Goal: Task Accomplishment & Management: Complete application form

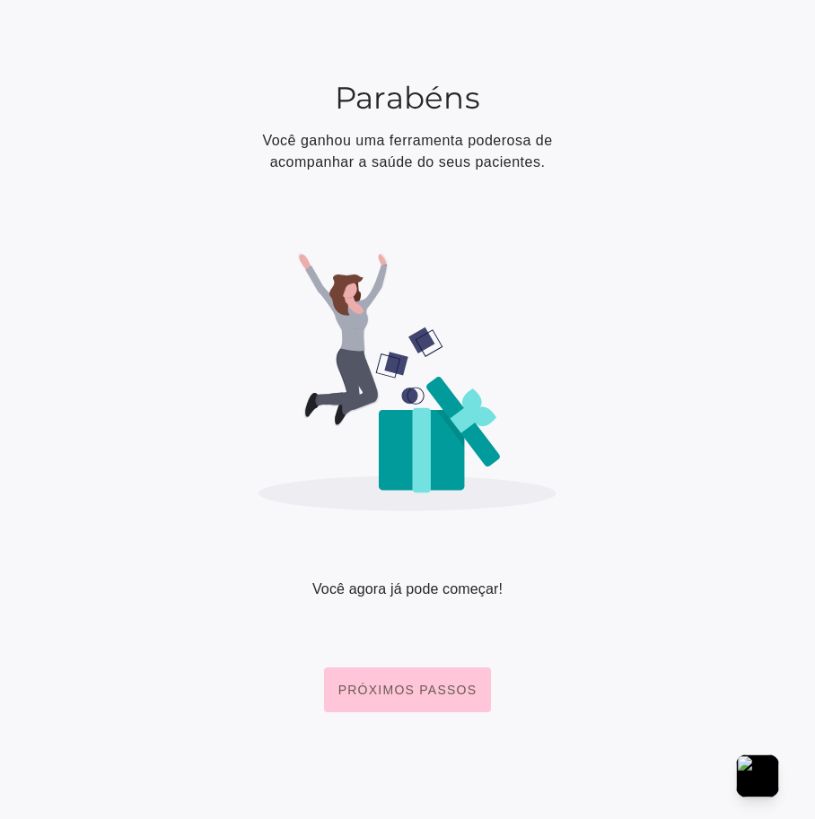
click at [522, 472] on img at bounding box center [407, 382] width 298 height 258
click at [0, 0] on slot "Próximos passos" at bounding box center [0, 0] width 0 height 0
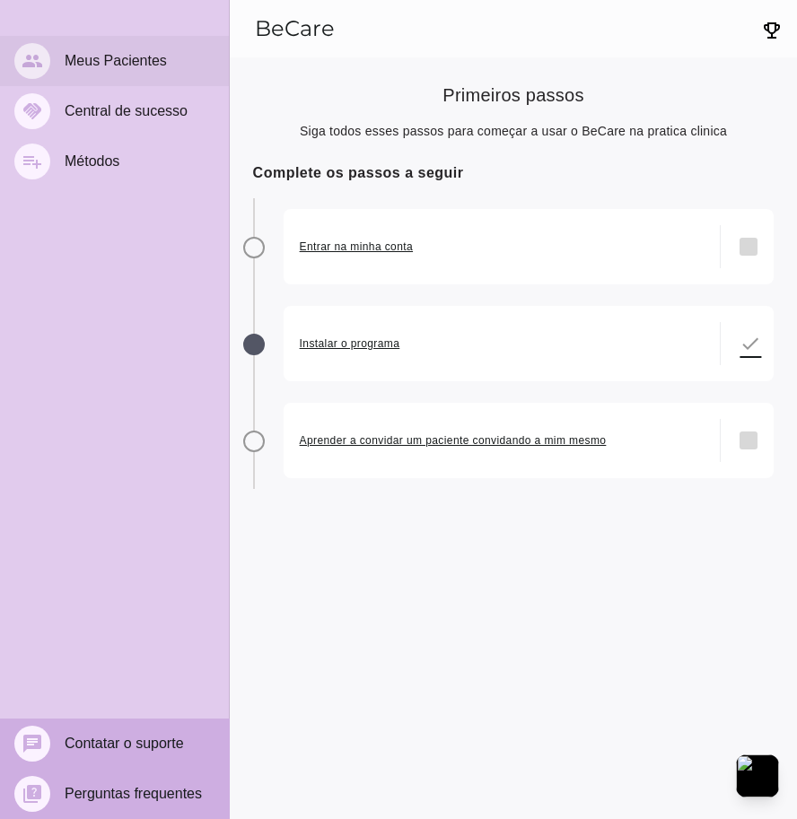
click at [130, 48] on mwc-list-item "people Meus Pacientes" at bounding box center [114, 61] width 229 height 50
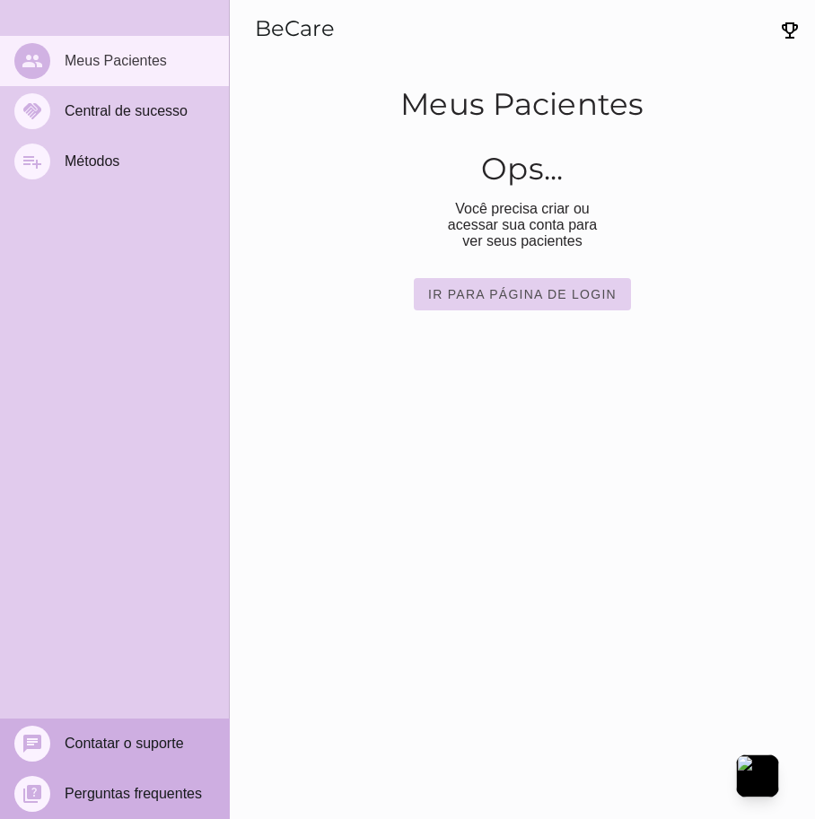
click at [0, 0] on slot "Ir para página de login" at bounding box center [0, 0] width 0 height 0
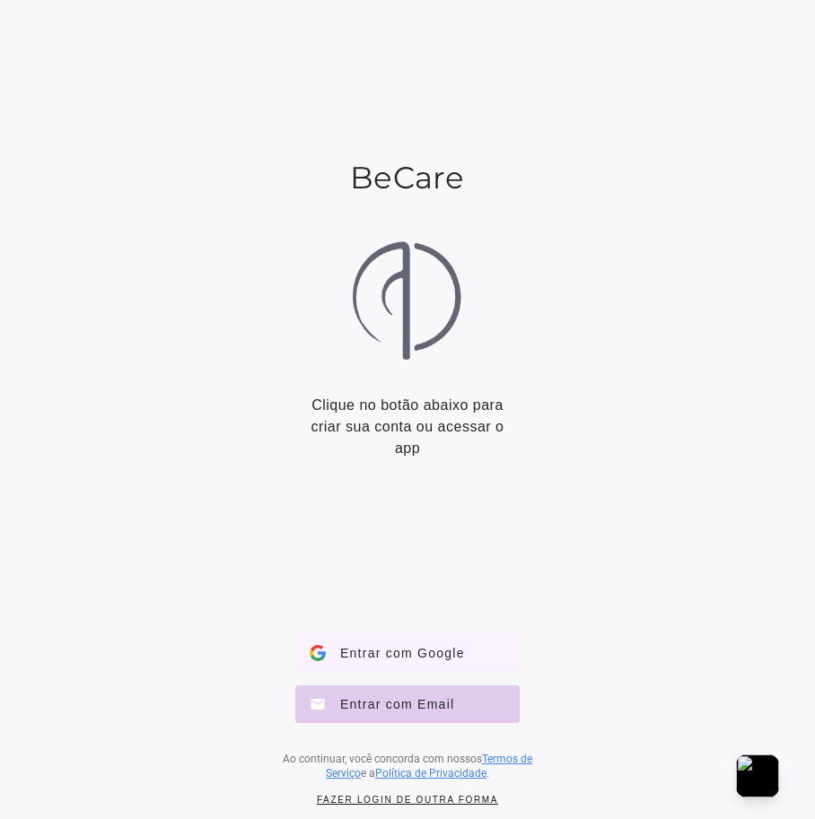
click at [389, 653] on span "Entrar com Google" at bounding box center [395, 652] width 139 height 16
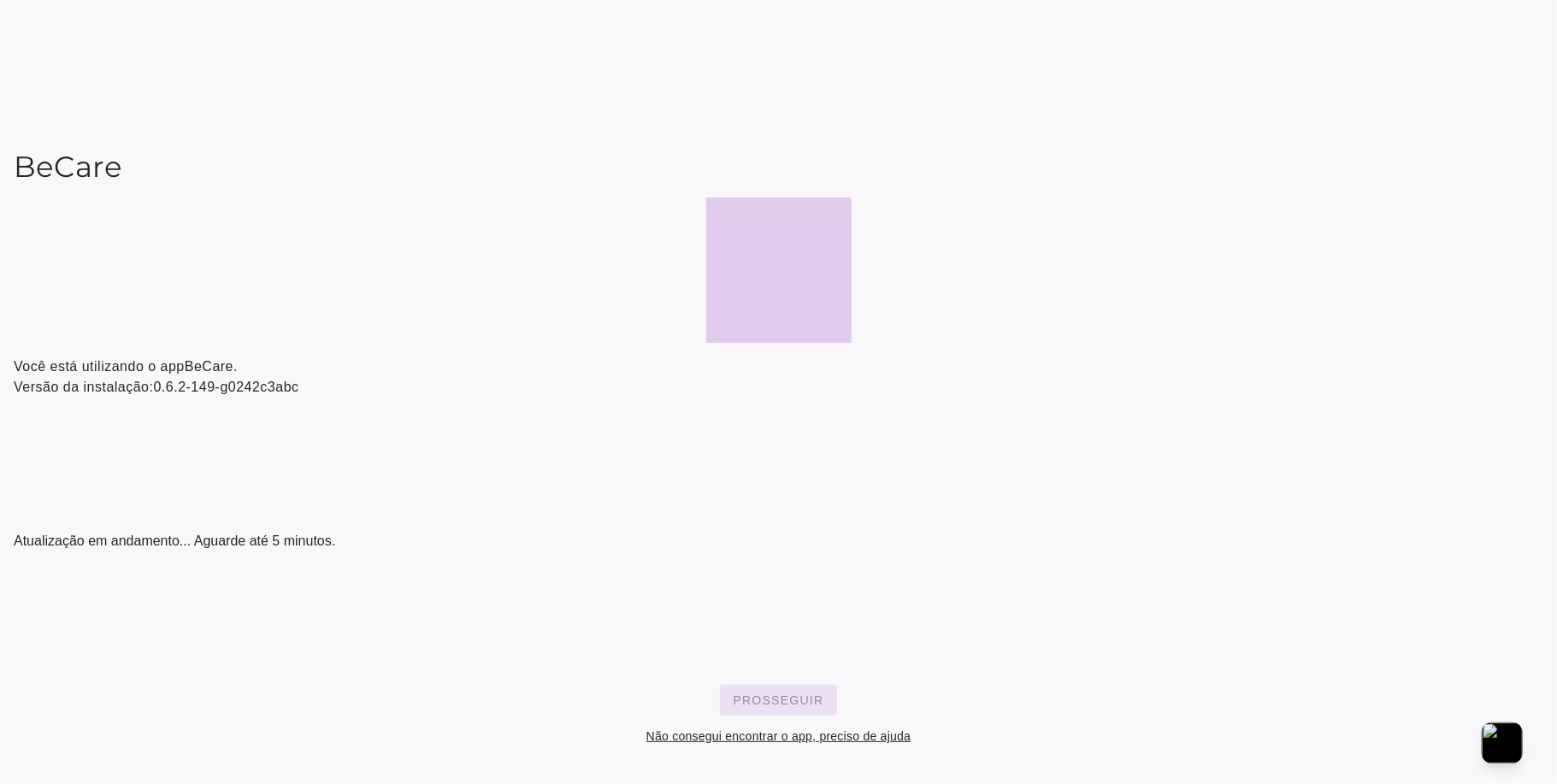
click at [0, 0] on slot "Prosseguir" at bounding box center [0, 0] width 0 height 0
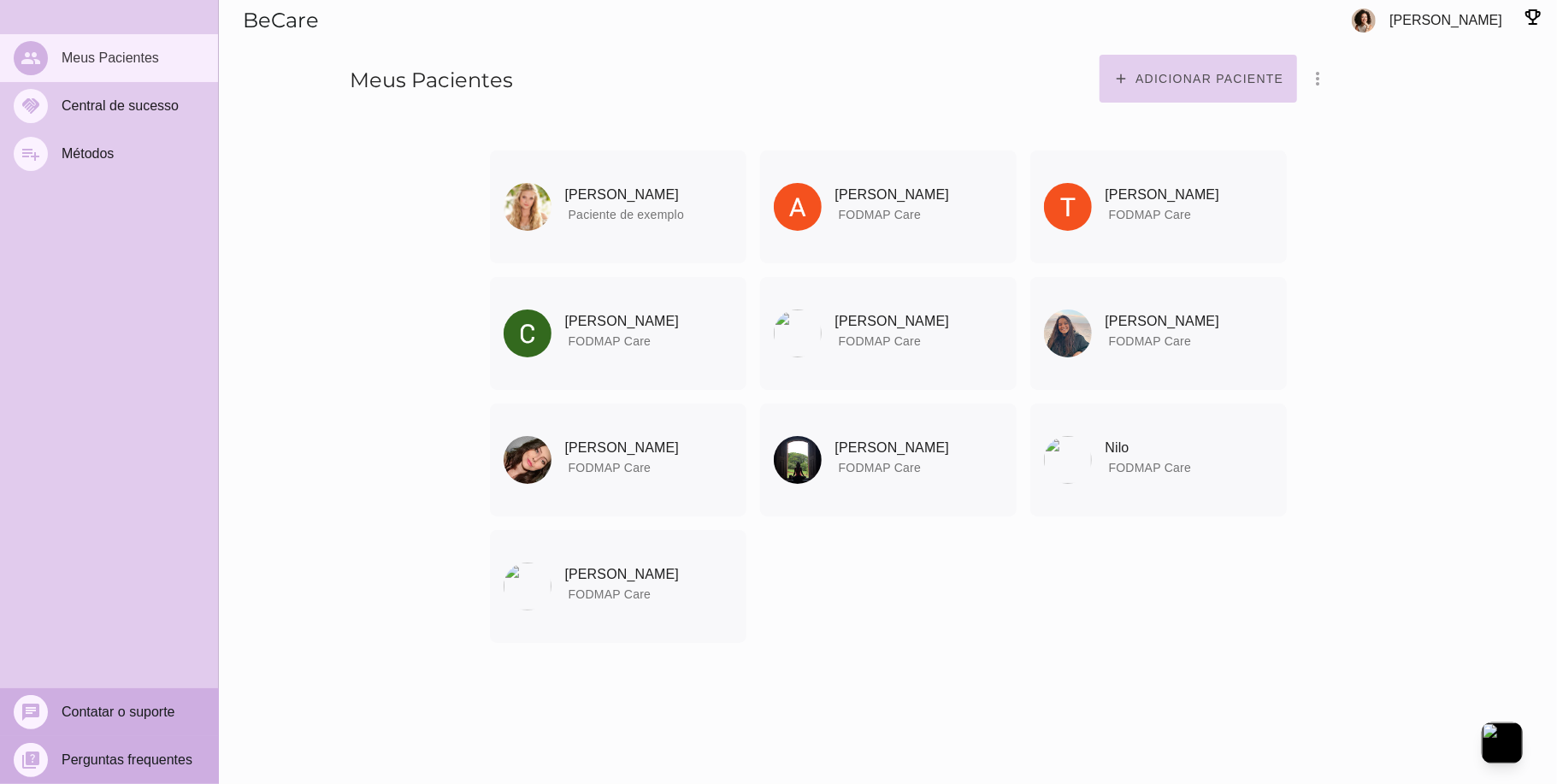
click at [0, 0] on slot "Adicionar paciente" at bounding box center [0, 0] width 0 height 0
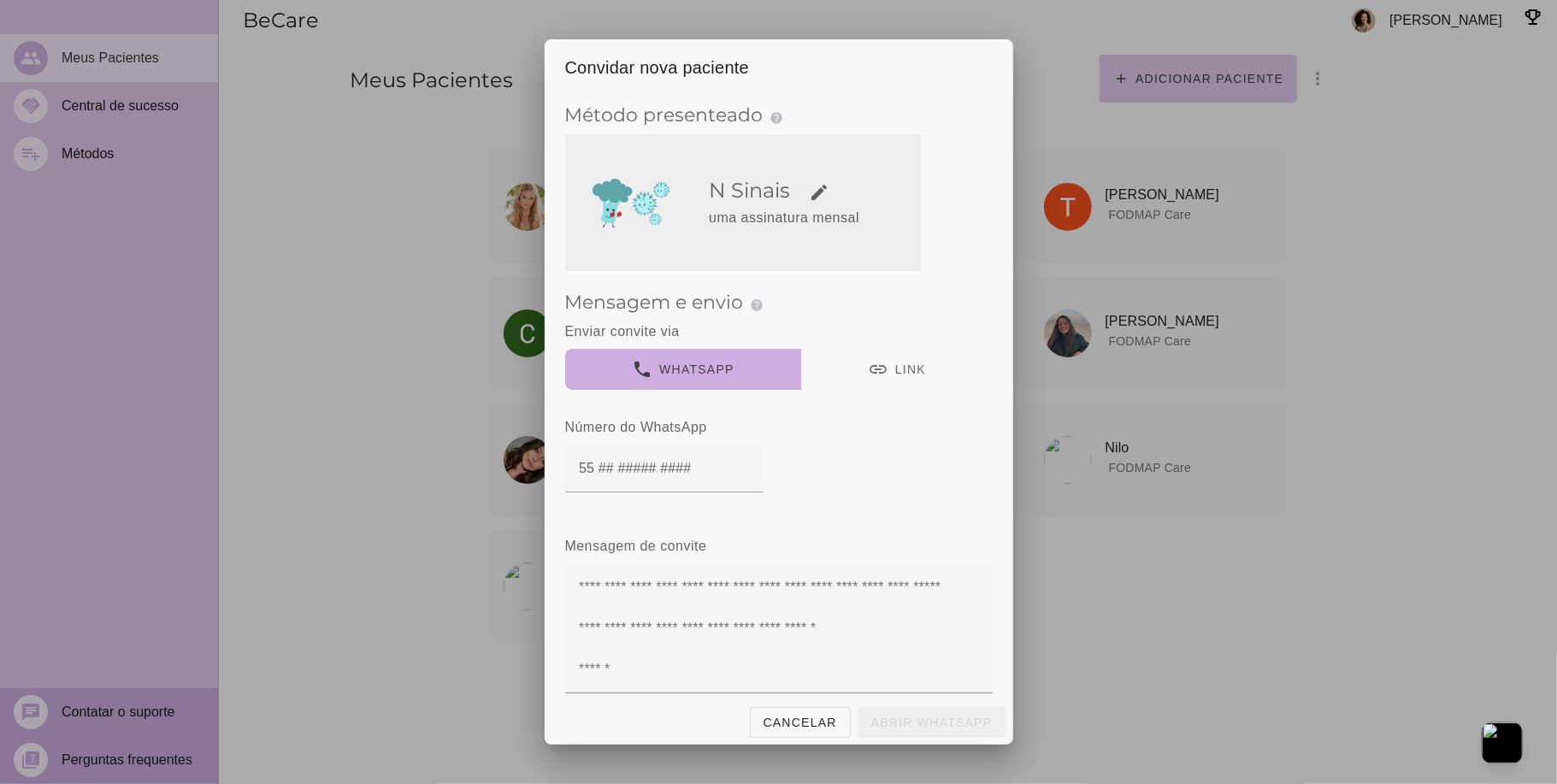
drag, startPoint x: 886, startPoint y: 172, endPoint x: 849, endPoint y: 186, distance: 39.6
click at [849, 186] on h5 "N Sinais edit" at bounding box center [811, 191] width 204 height 28
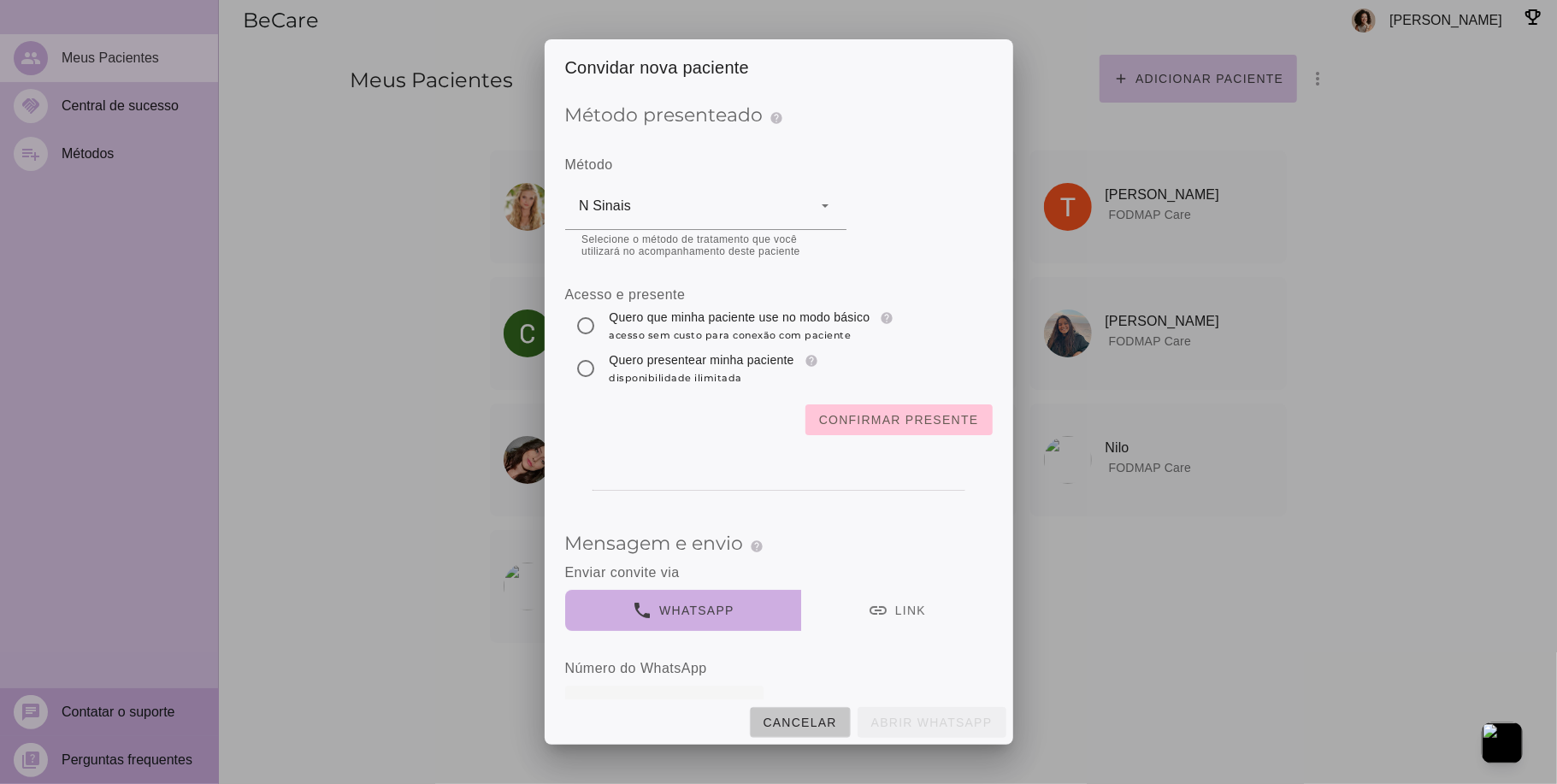
click at [0, 0] on slot "Cancelar" at bounding box center [0, 0] width 0 height 0
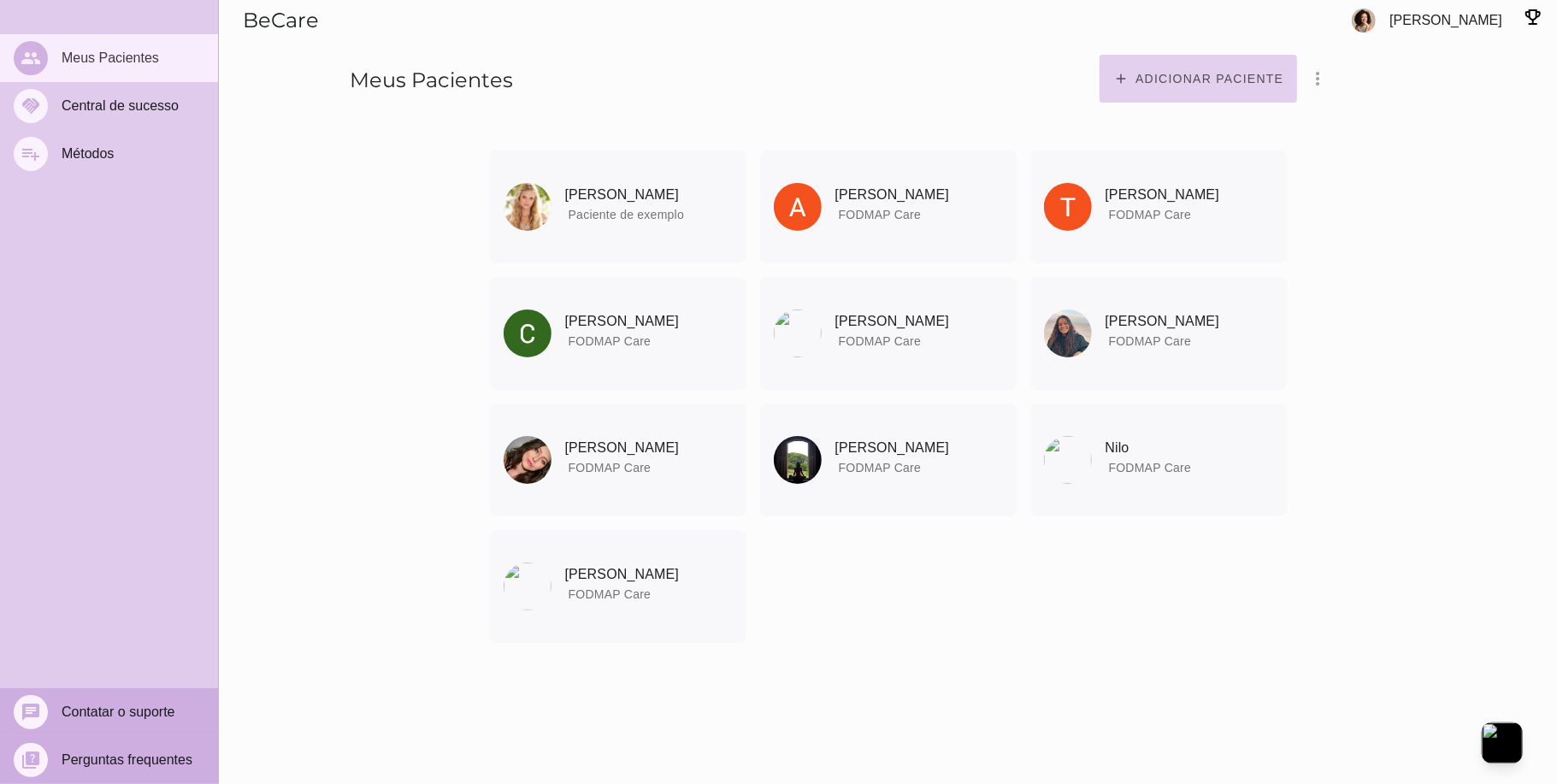
click at [0, 0] on slot "Adicionar paciente" at bounding box center [0, 0] width 0 height 0
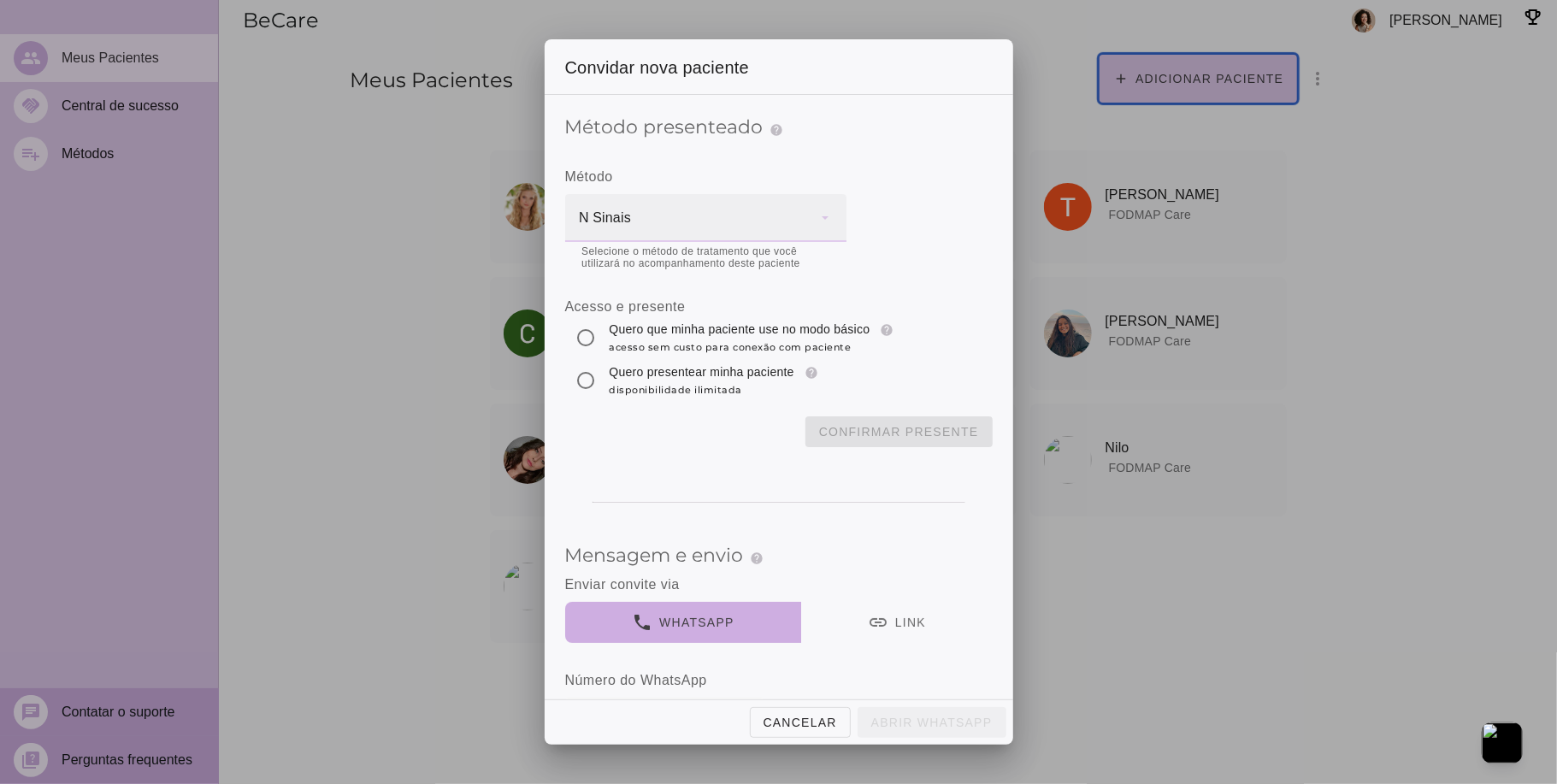
click at [843, 221] on div "N Sinais" at bounding box center [705, 218] width 281 height 48
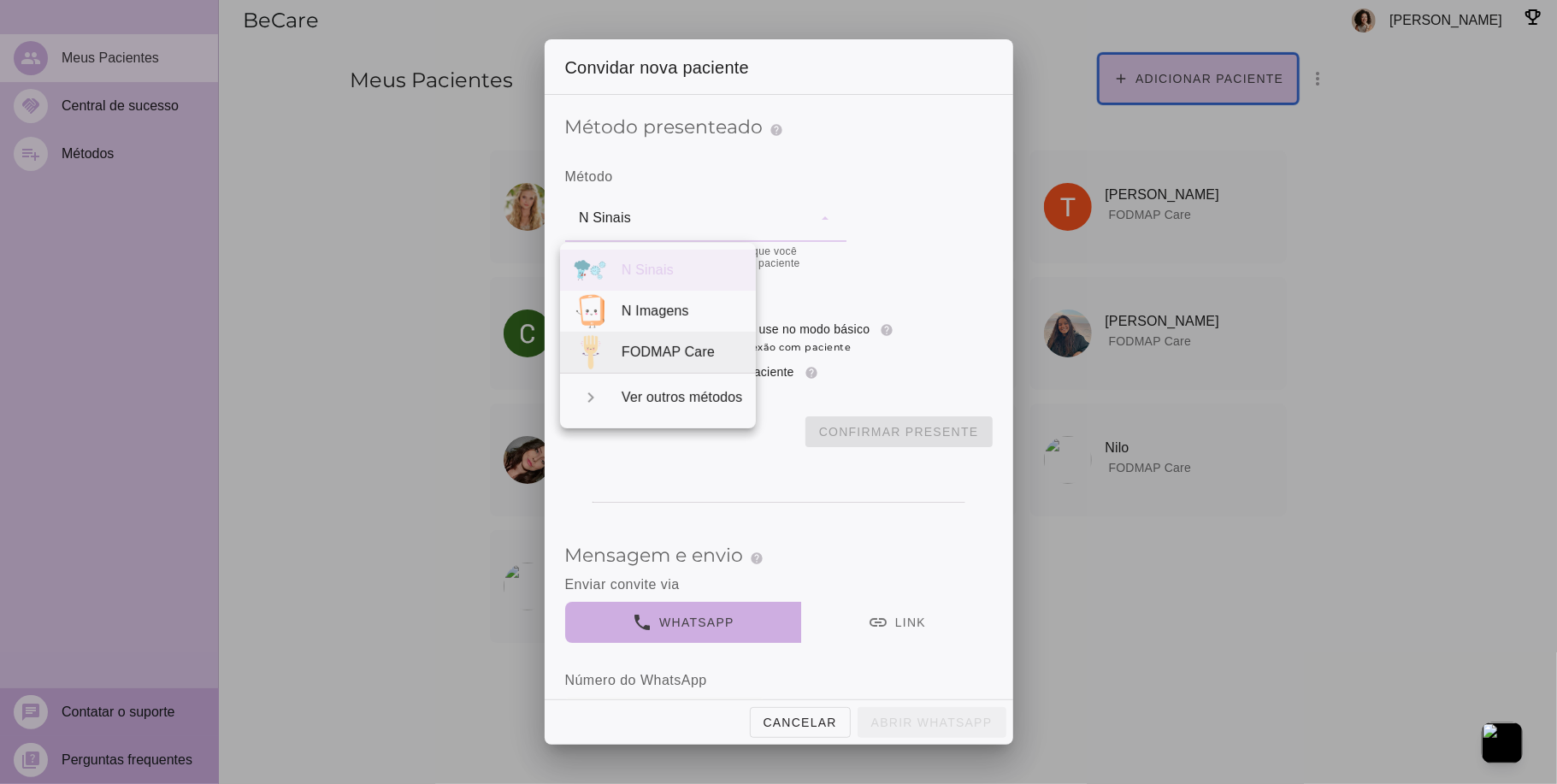
click at [695, 350] on span "FODMAP Care" at bounding box center [668, 352] width 93 height 14
type mwc-select "qGWdic9wsspFTTUrrVGn"
radio input "****"
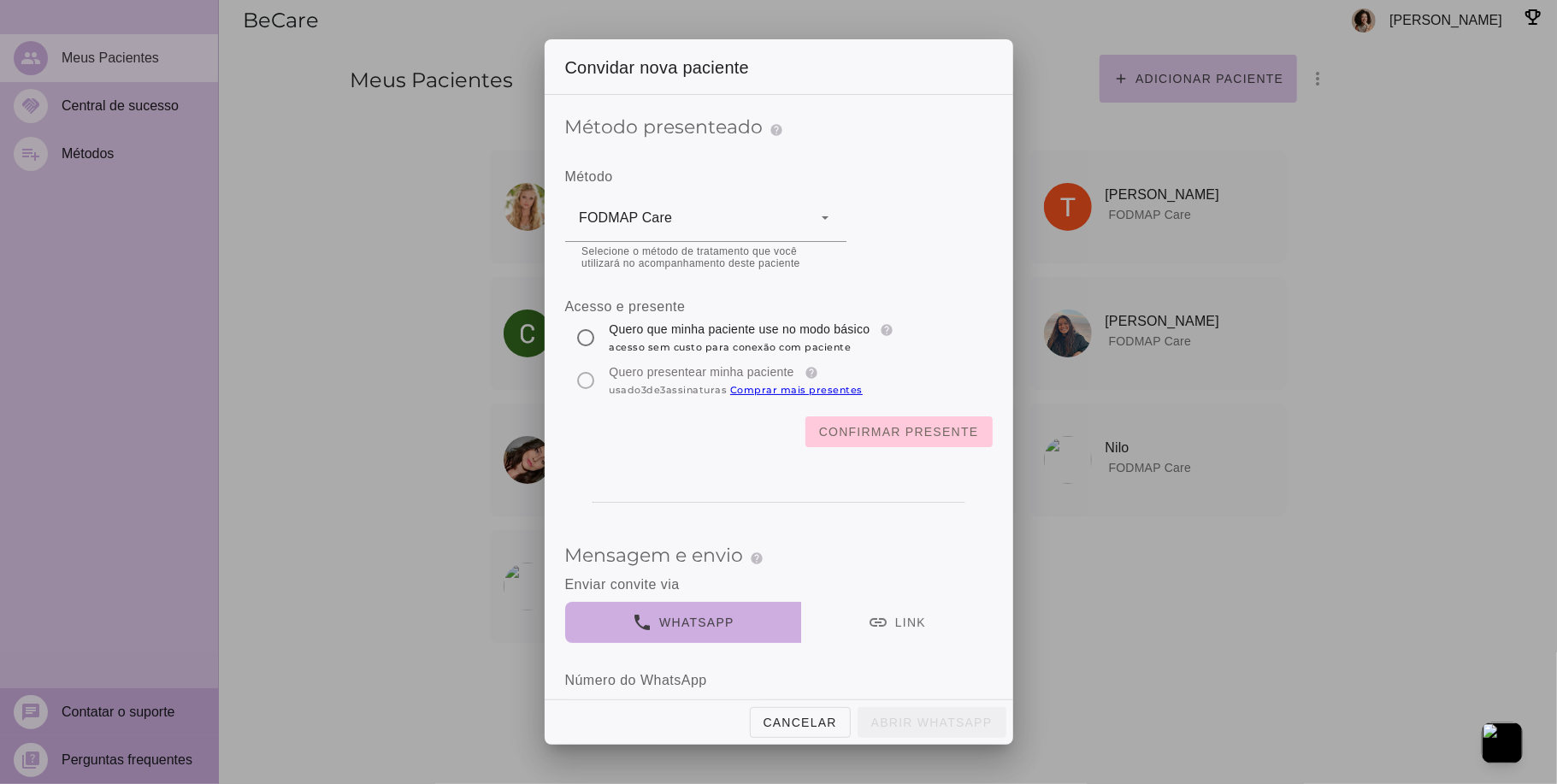
click at [0, 0] on slot "Confirmar presente" at bounding box center [0, 0] width 0 height 0
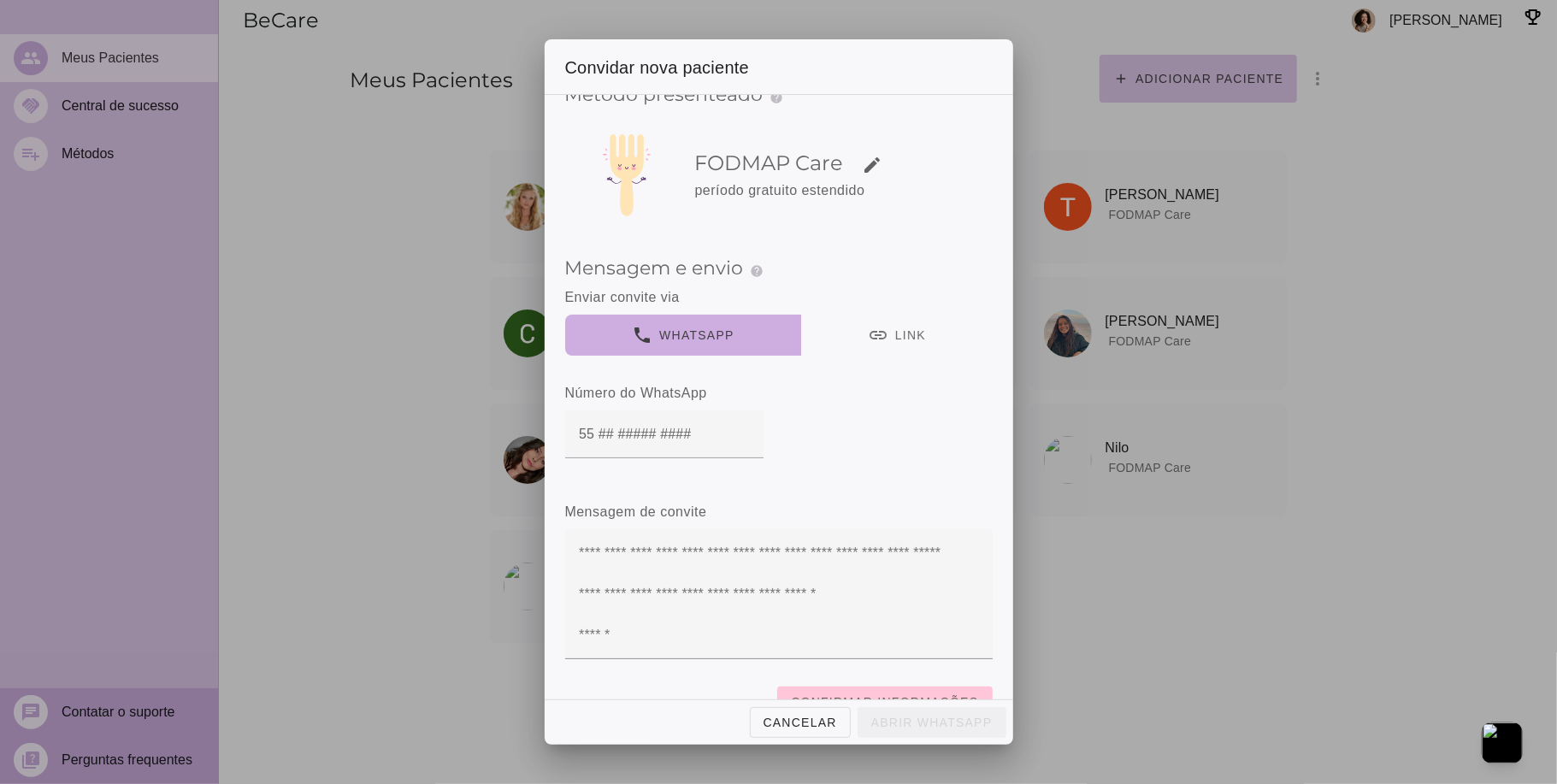
scroll to position [90, 0]
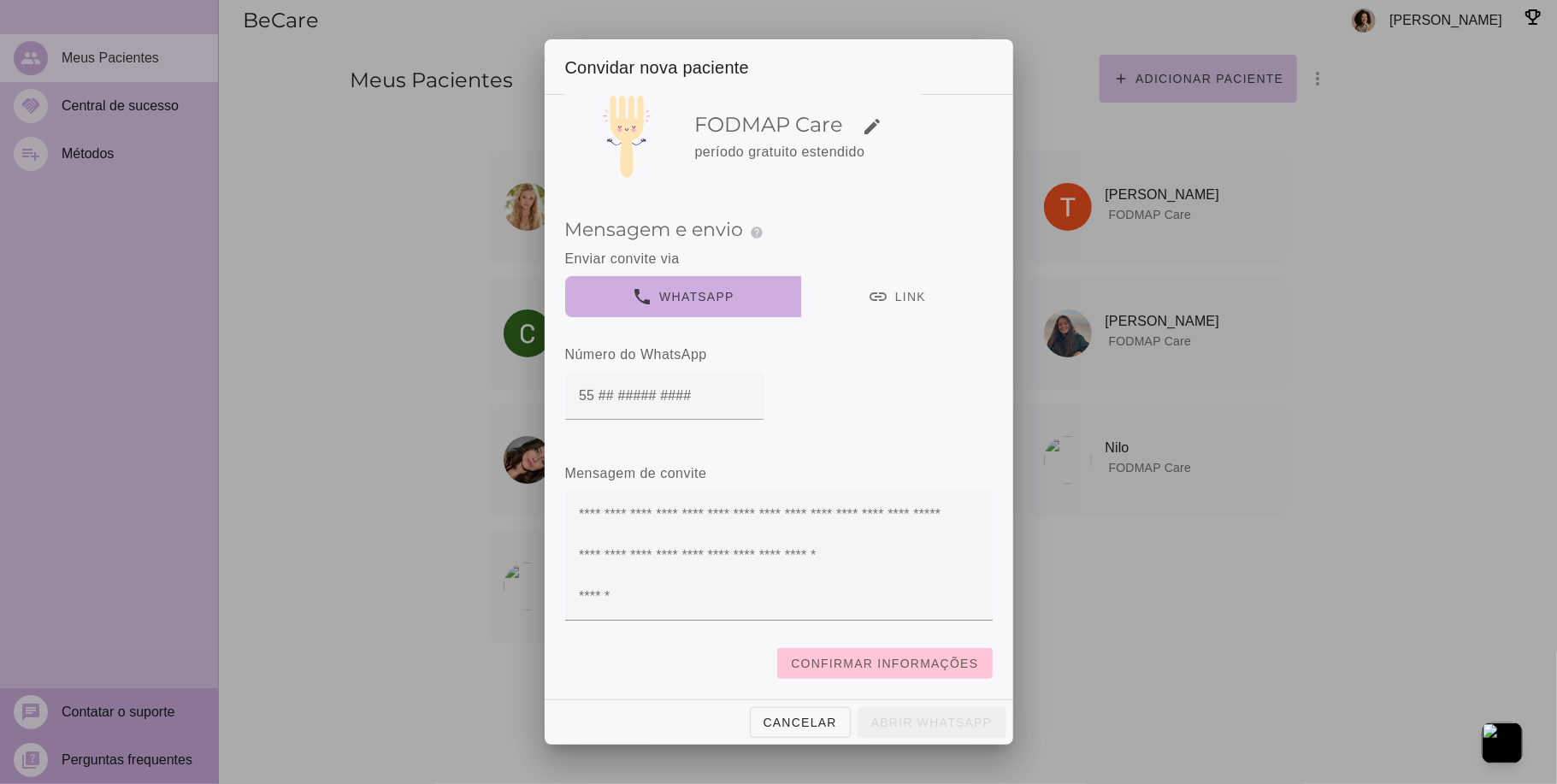
click at [869, 254] on label "Enviar convite via" at bounding box center [778, 283] width 428 height 69
click at [870, 276] on button "link Link" at bounding box center [896, 296] width 192 height 41
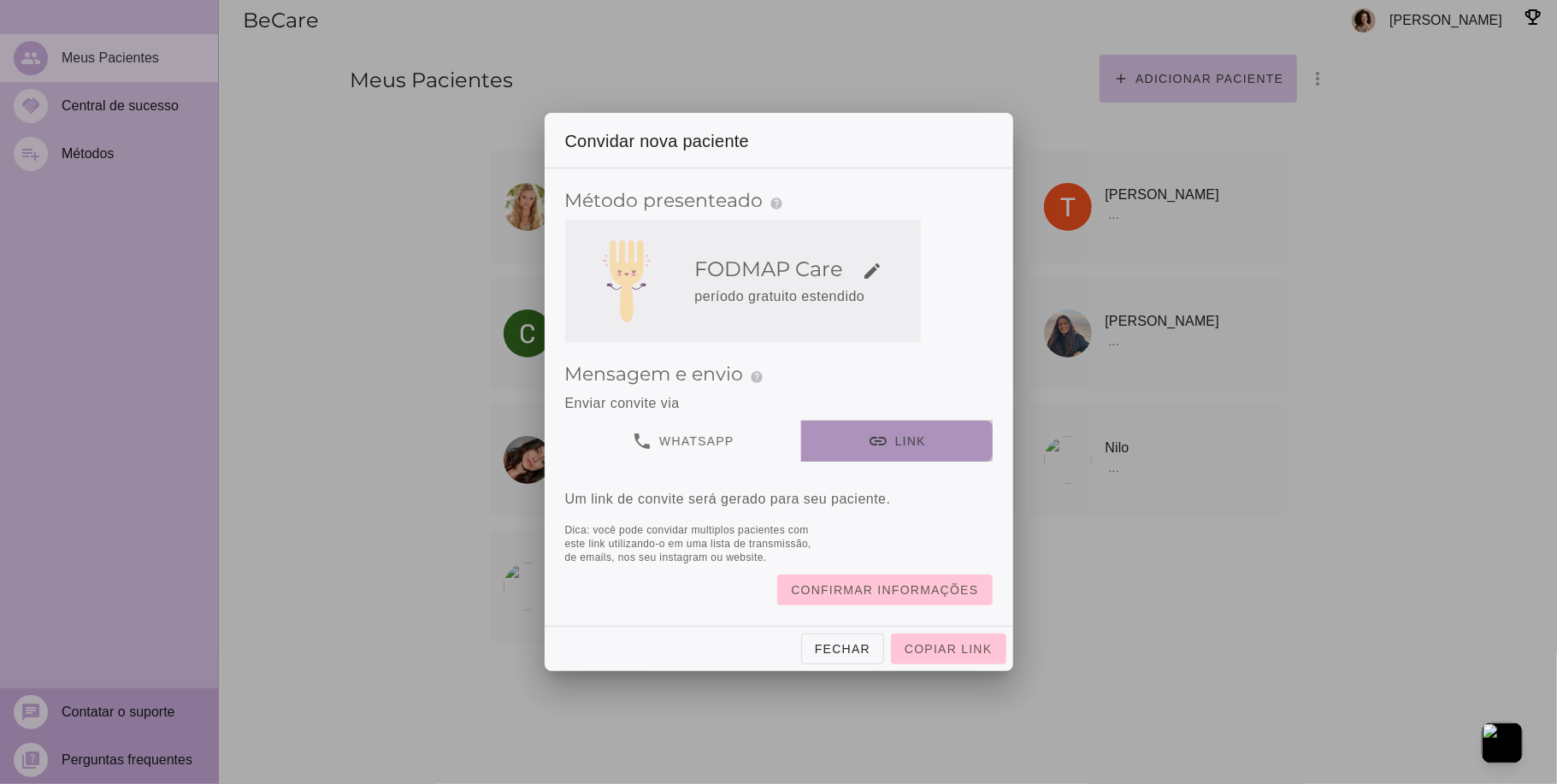
scroll to position [0, 0]
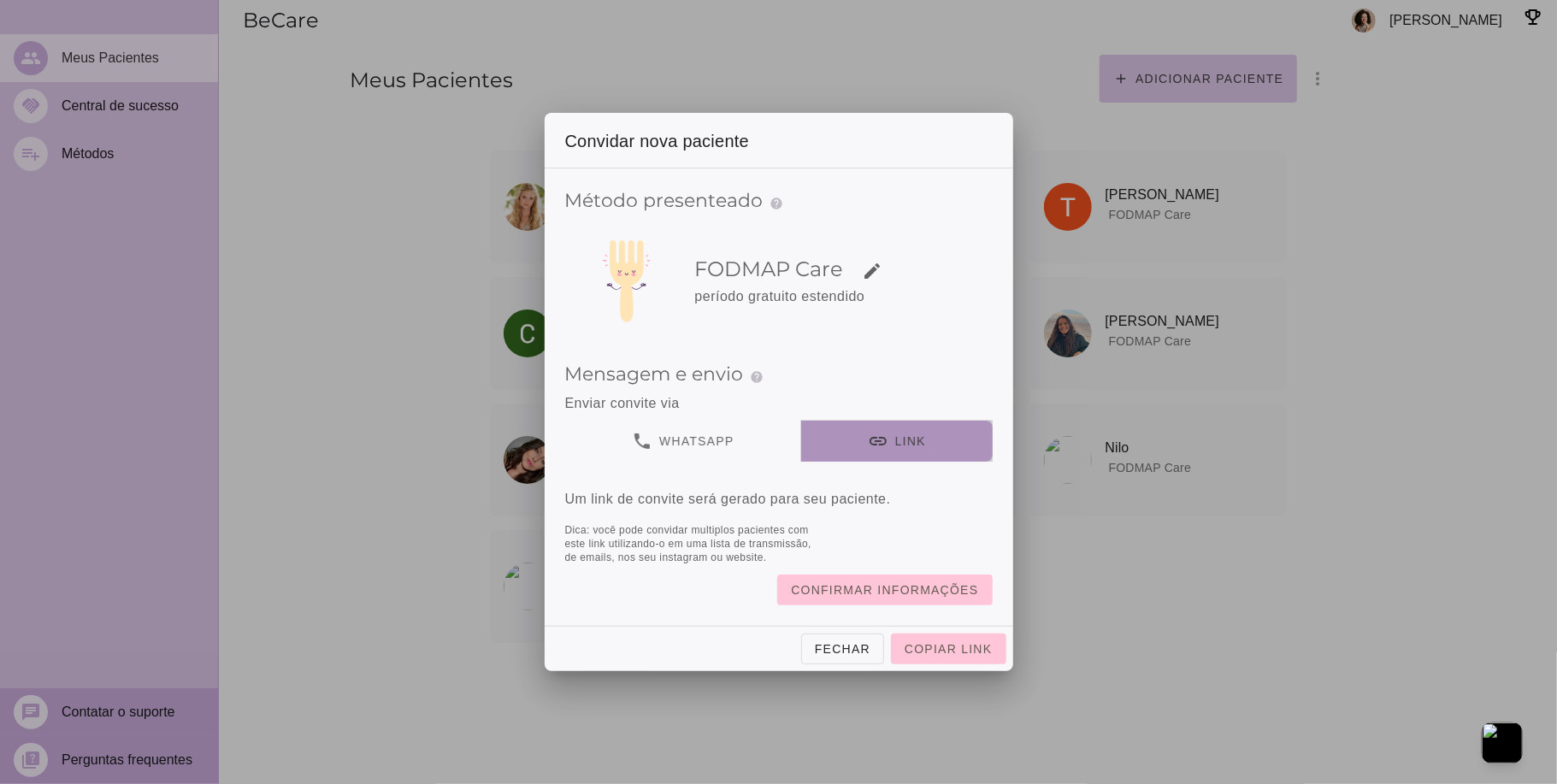
click at [852, 442] on button "link Link" at bounding box center [896, 441] width 192 height 41
click at [0, 0] on slot "Confirmar informações" at bounding box center [0, 0] width 0 height 0
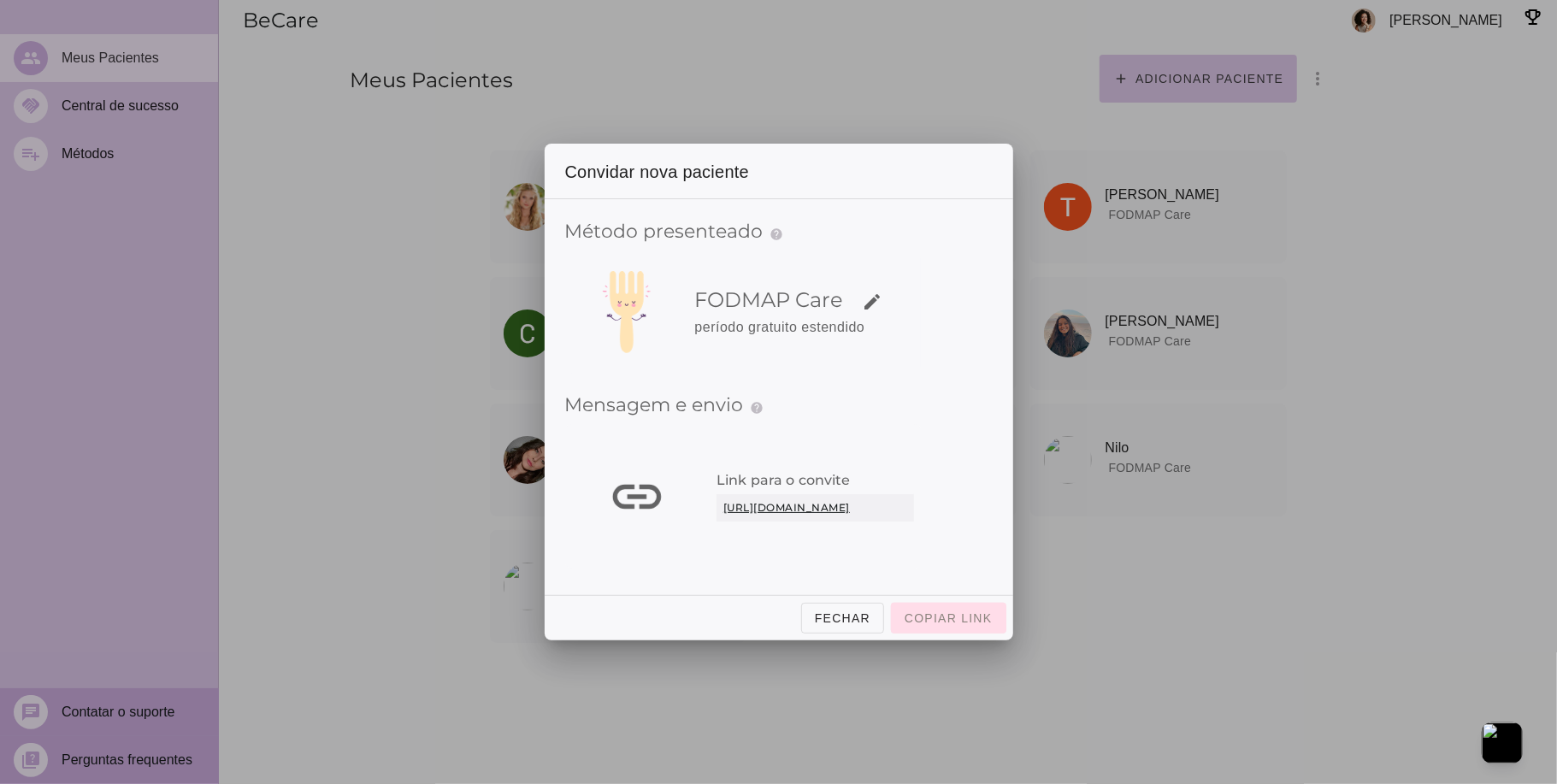
click at [939, 620] on span "Copiar link" at bounding box center [949, 618] width 88 height 13
